Goal: Information Seeking & Learning: Learn about a topic

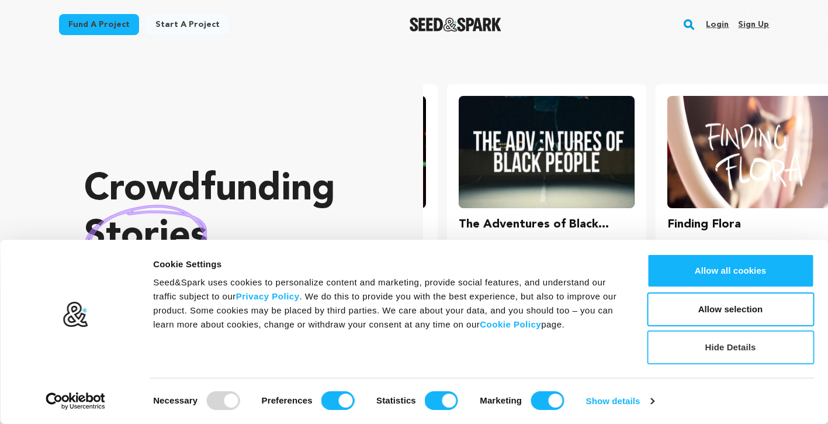
scroll to position [0, 218]
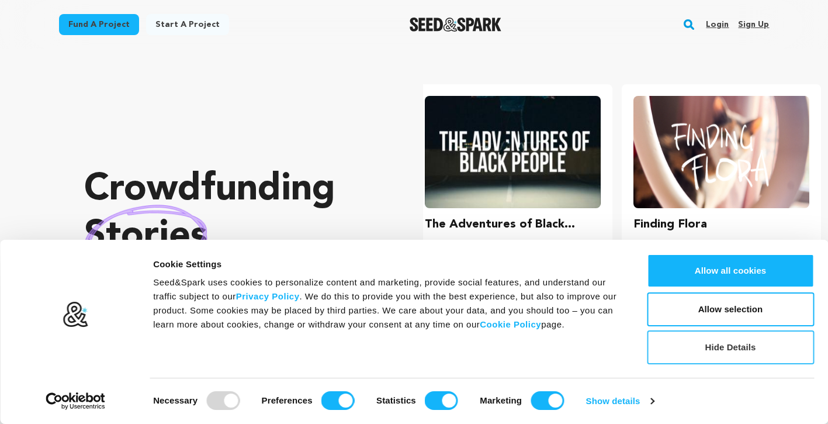
click at [766, 344] on button "Hide Details" at bounding box center [730, 347] width 167 height 34
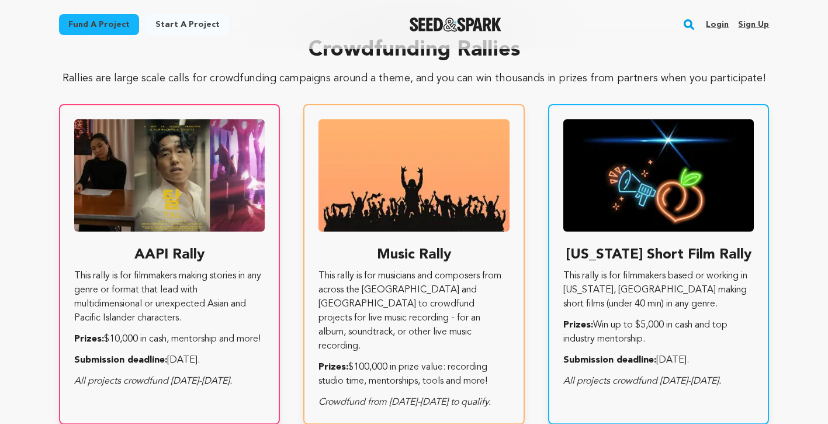
scroll to position [0, 0]
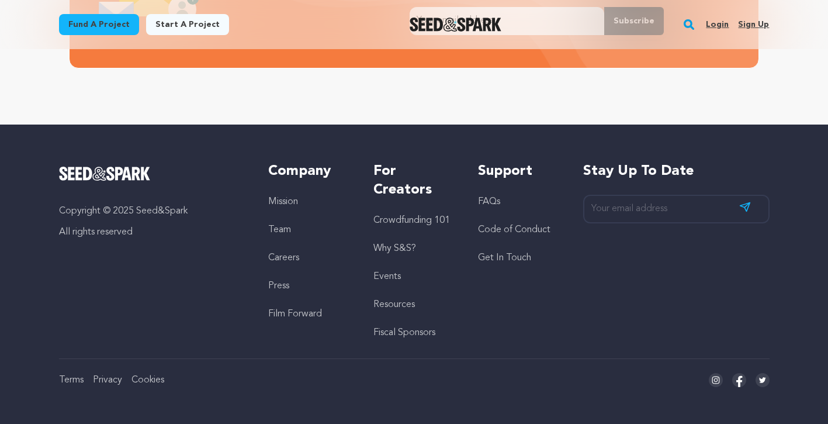
click at [409, 245] on link "Why S&S?" at bounding box center [394, 248] width 43 height 9
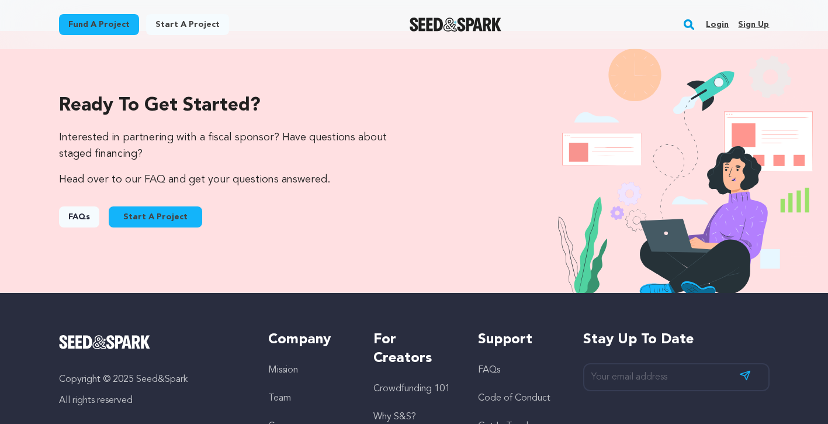
scroll to position [864, 0]
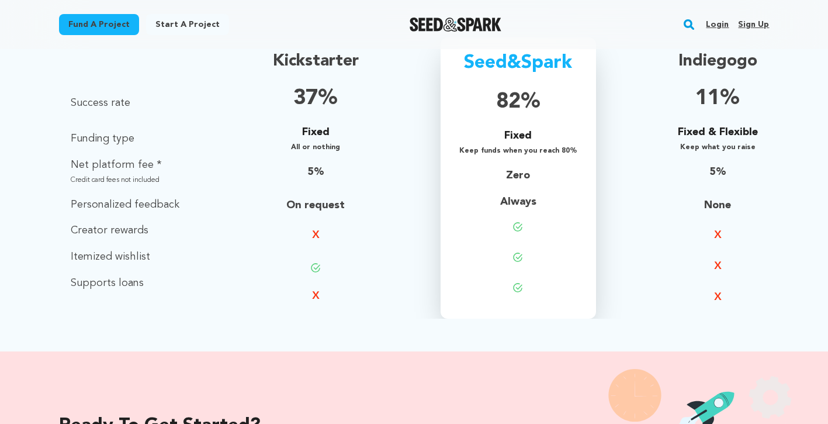
click at [108, 279] on p "Supports loans" at bounding box center [125, 283] width 109 height 17
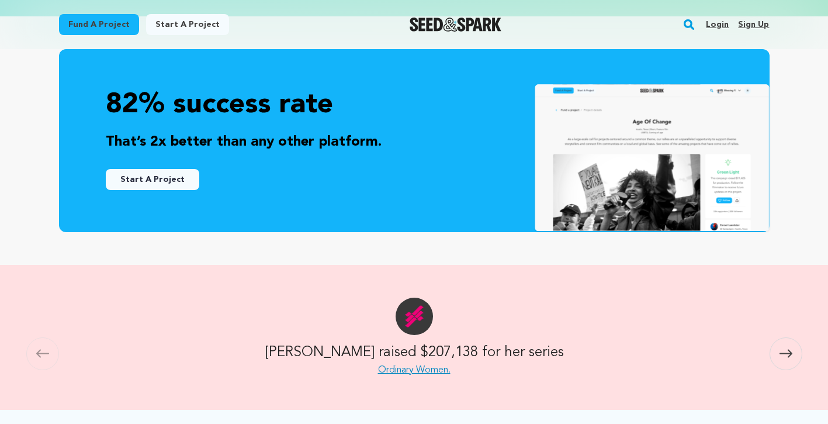
scroll to position [415, 0]
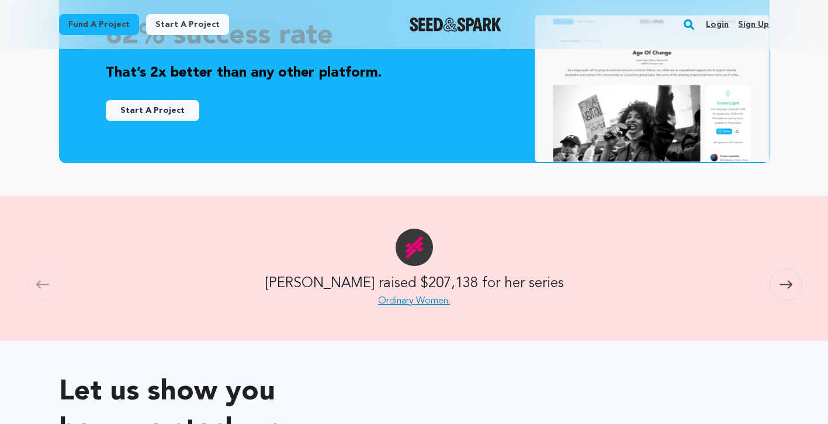
click at [787, 286] on icon at bounding box center [786, 284] width 13 height 9
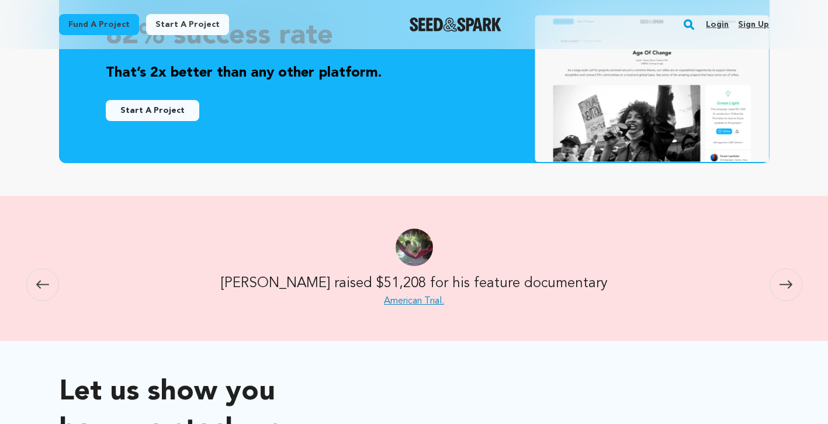
click at [787, 286] on icon at bounding box center [786, 284] width 13 height 9
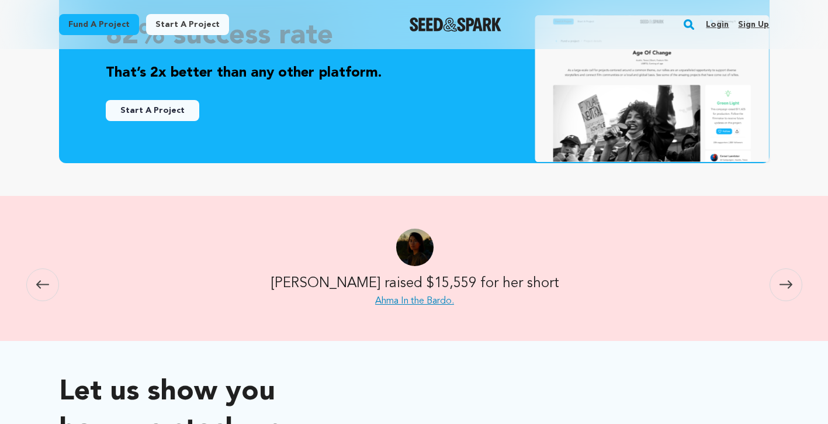
scroll to position [0, 1379]
click at [418, 303] on link "Ahma In the Bardo." at bounding box center [414, 300] width 79 height 9
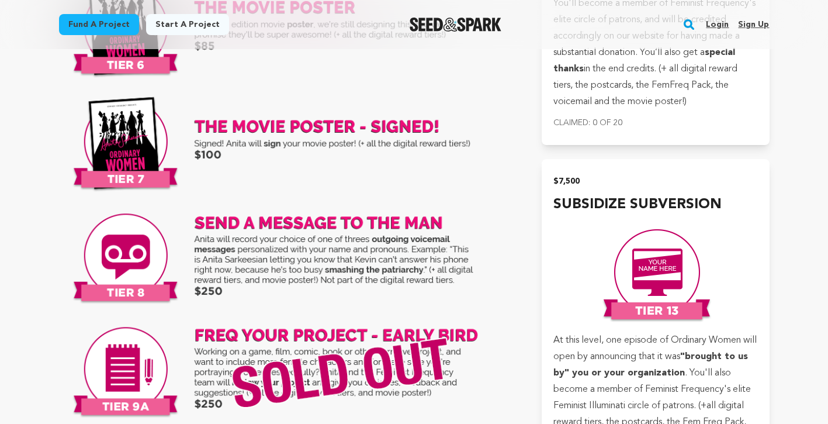
scroll to position [4301, 0]
